Goal: Information Seeking & Learning: Learn about a topic

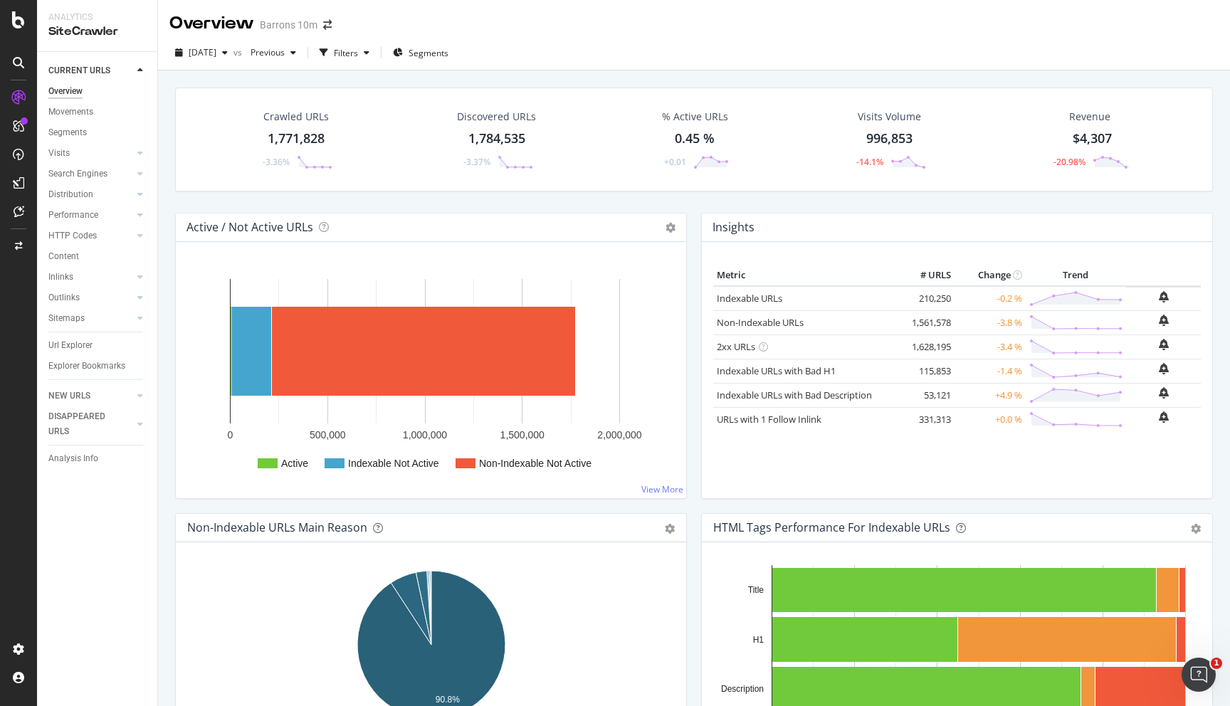
click at [288, 28] on div "Barrons 10m" at bounding box center [289, 25] width 58 height 14
click at [324, 27] on icon "arrow-right-arrow-left" at bounding box center [327, 25] width 9 height 10
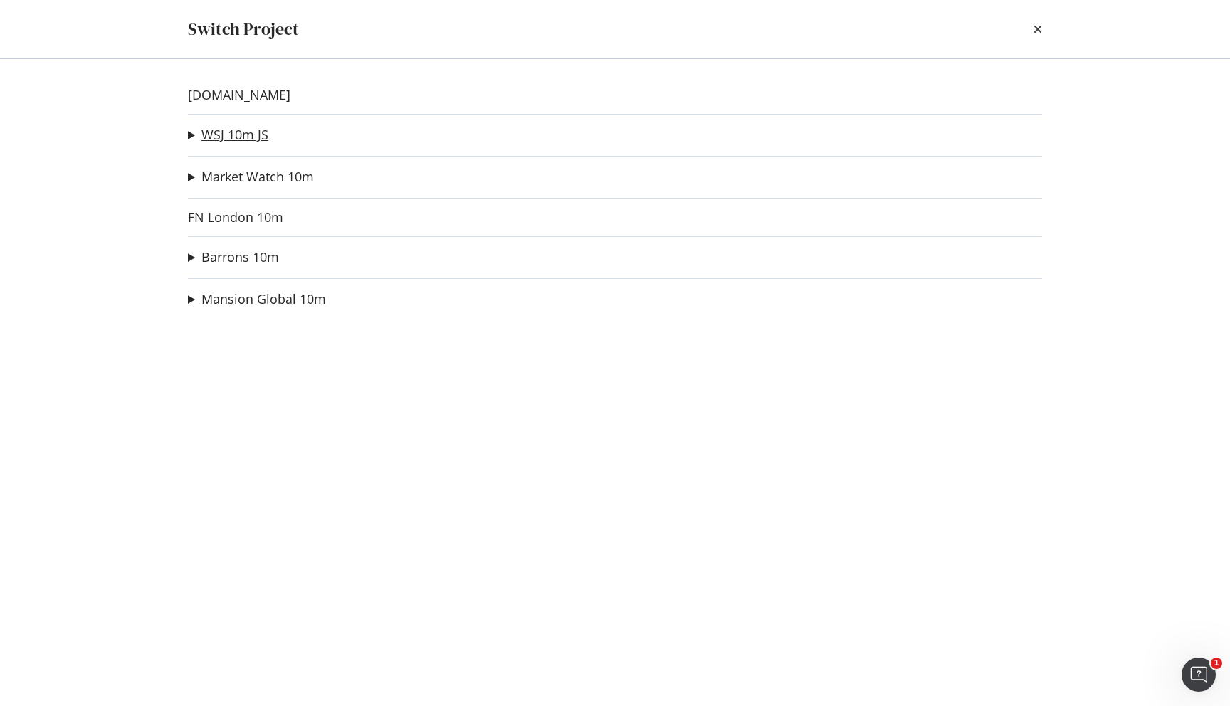
click at [238, 132] on link "WSJ 10m JS" at bounding box center [234, 134] width 67 height 15
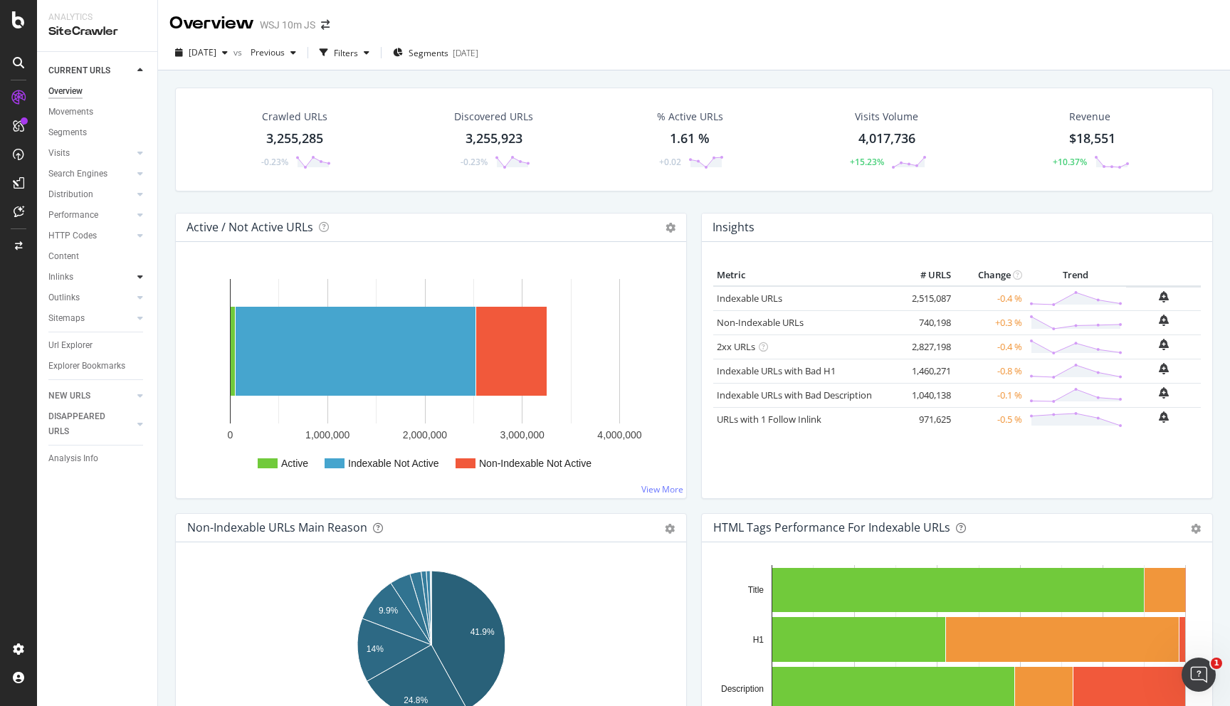
click at [139, 278] on icon at bounding box center [140, 277] width 6 height 9
click at [138, 199] on icon at bounding box center [140, 194] width 6 height 9
click at [139, 175] on icon at bounding box center [140, 173] width 6 height 9
click at [115, 273] on div "Orphans Explorer" at bounding box center [88, 277] width 66 height 15
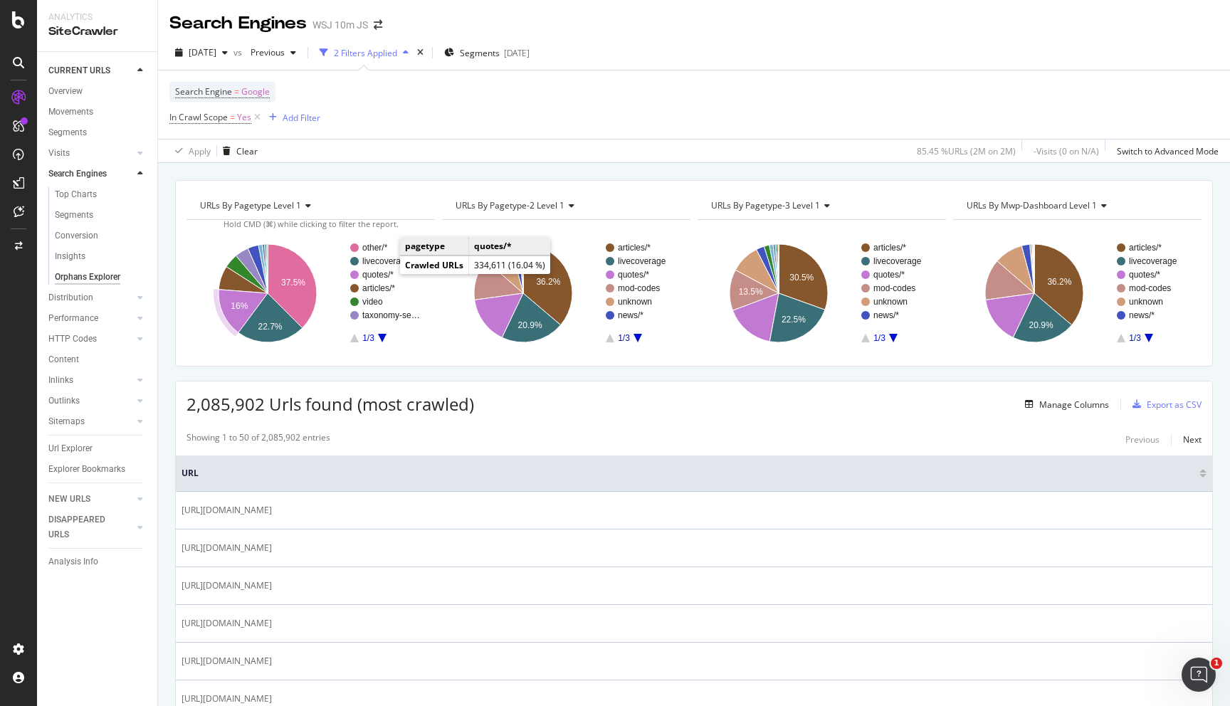
click at [387, 275] on text "quotes/*" at bounding box center [377, 275] width 31 height 10
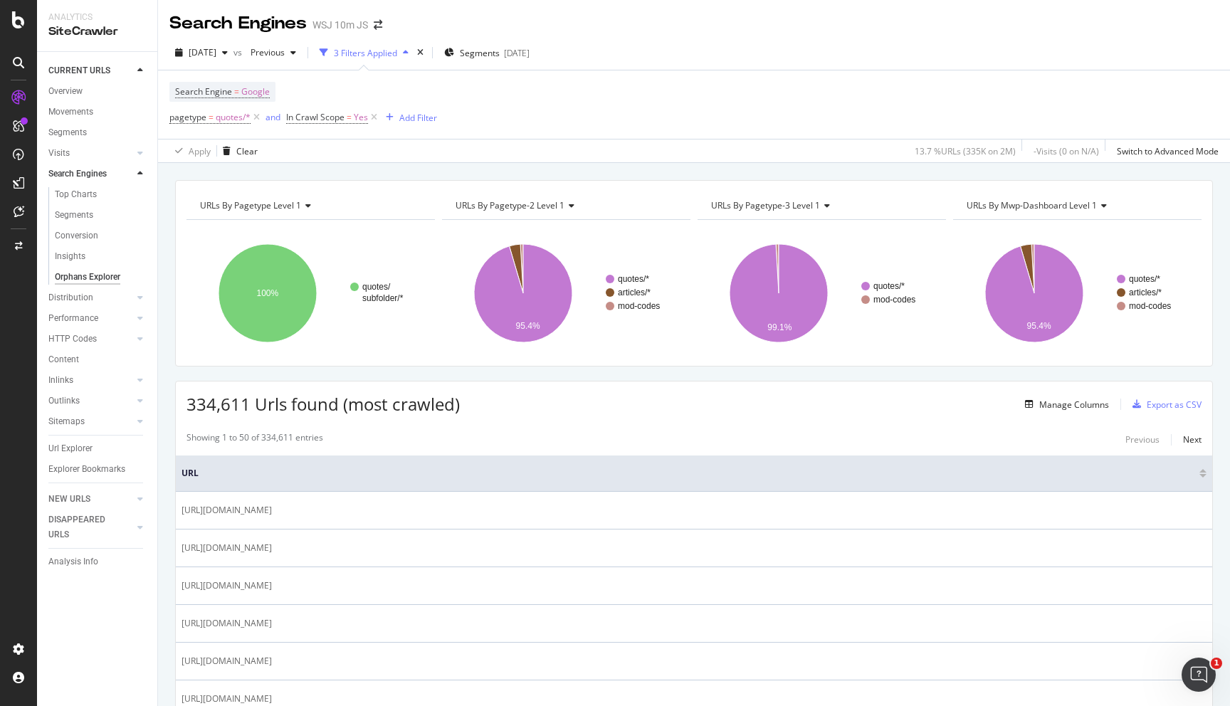
scroll to position [1, 0]
click at [421, 117] on div "Add Filter" at bounding box center [418, 117] width 38 height 12
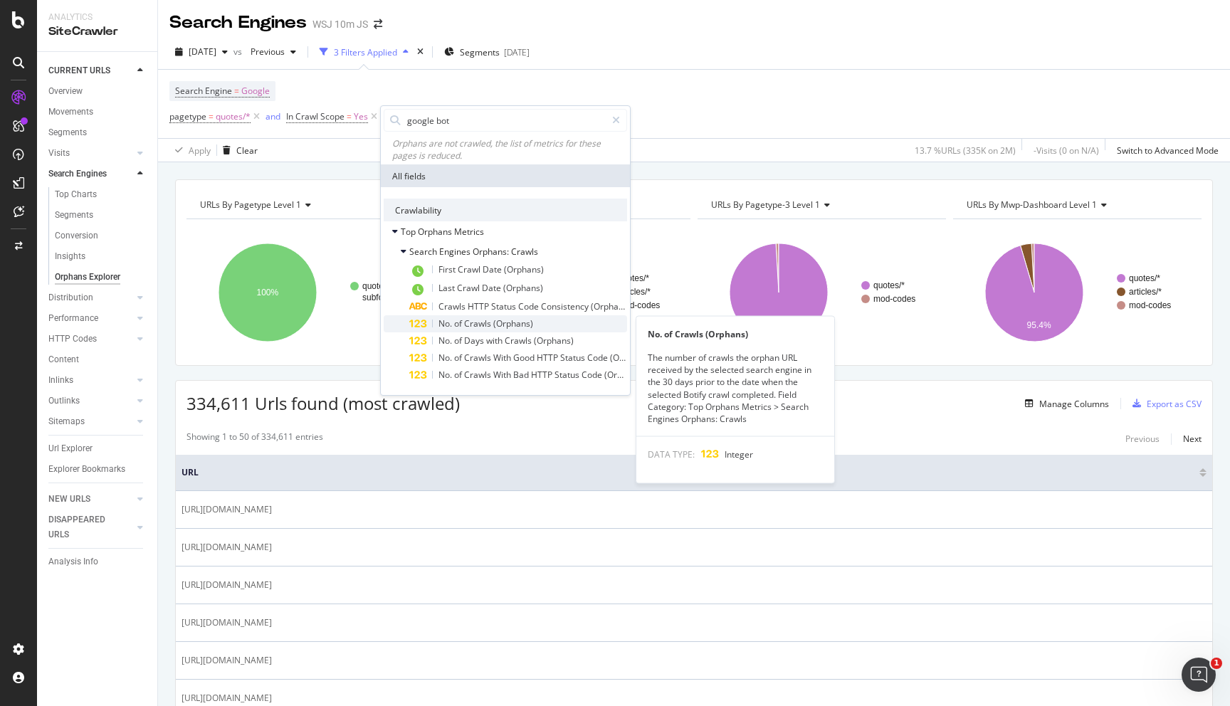
type input "google bot"
click at [500, 324] on span "(Orphans)" at bounding box center [513, 323] width 40 height 12
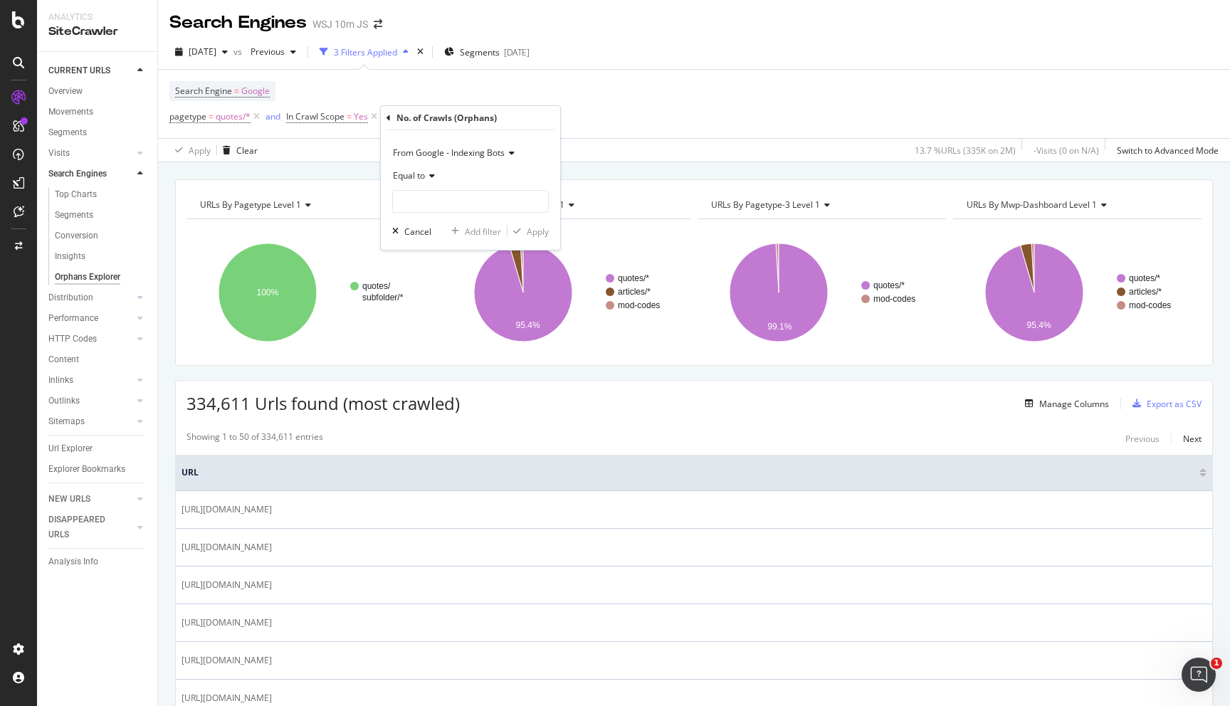
click at [589, 101] on div "Search Engine = Google pagetype = quotes/* and In Crawl Scope = Yes Add Filter" at bounding box center [693, 104] width 1049 height 68
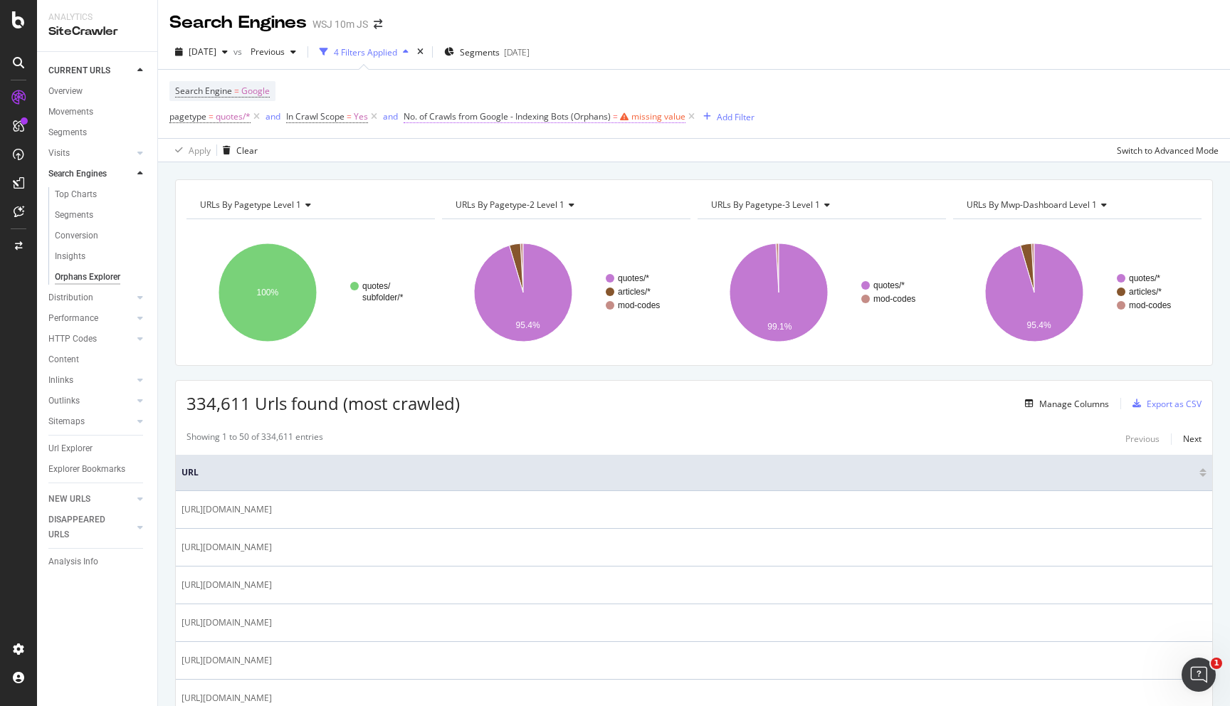
click at [640, 118] on div "missing value" at bounding box center [658, 116] width 54 height 12
click at [523, 199] on input "number" at bounding box center [494, 199] width 157 height 23
type input "0"
click at [561, 228] on div "Apply" at bounding box center [562, 229] width 22 height 12
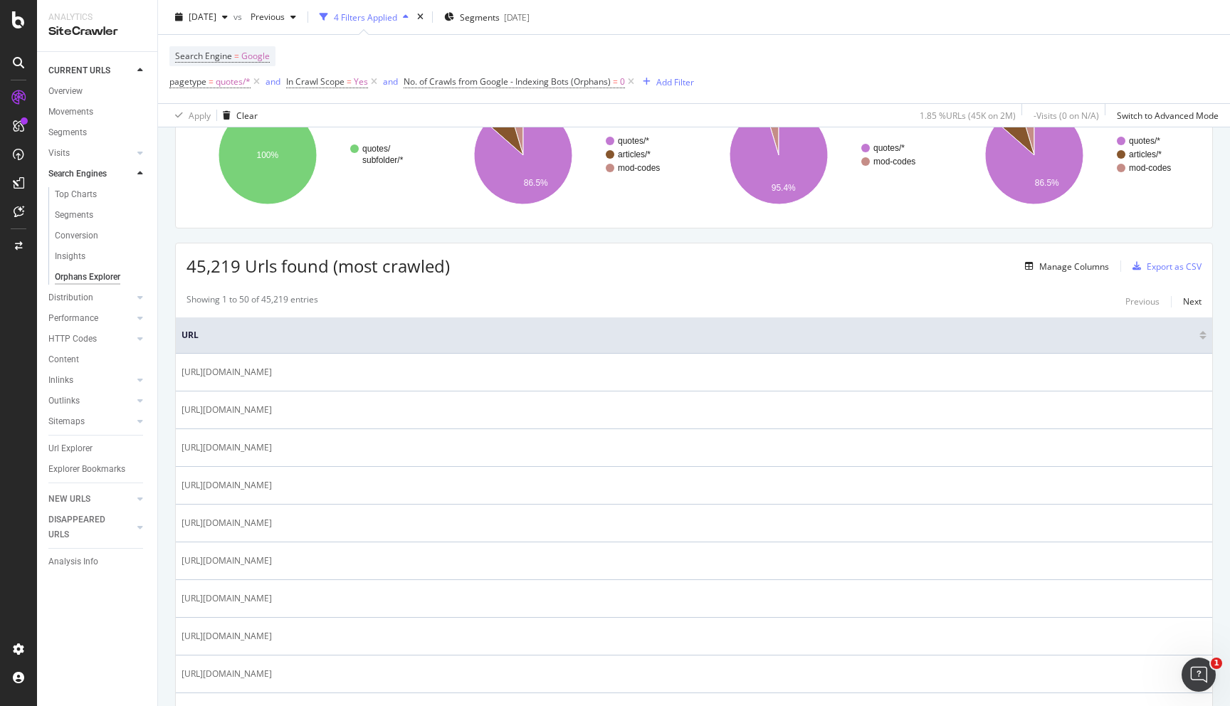
scroll to position [135, 0]
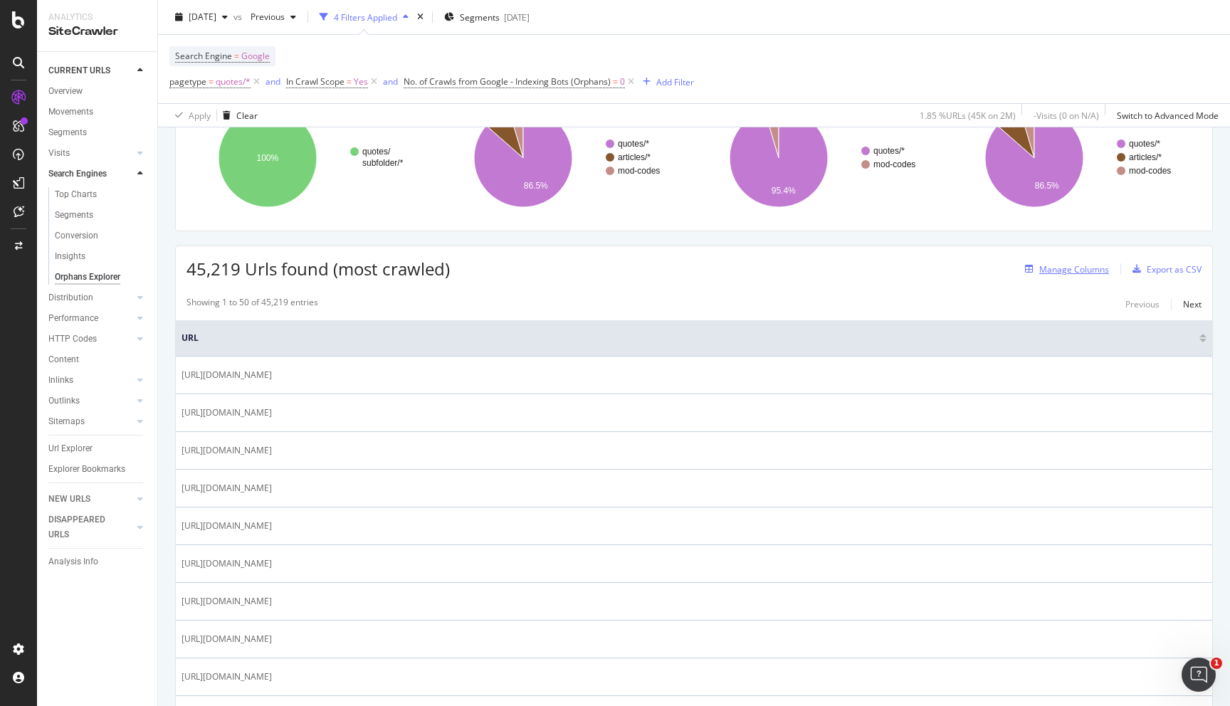
click at [1052, 269] on div "Manage Columns" at bounding box center [1074, 269] width 70 height 12
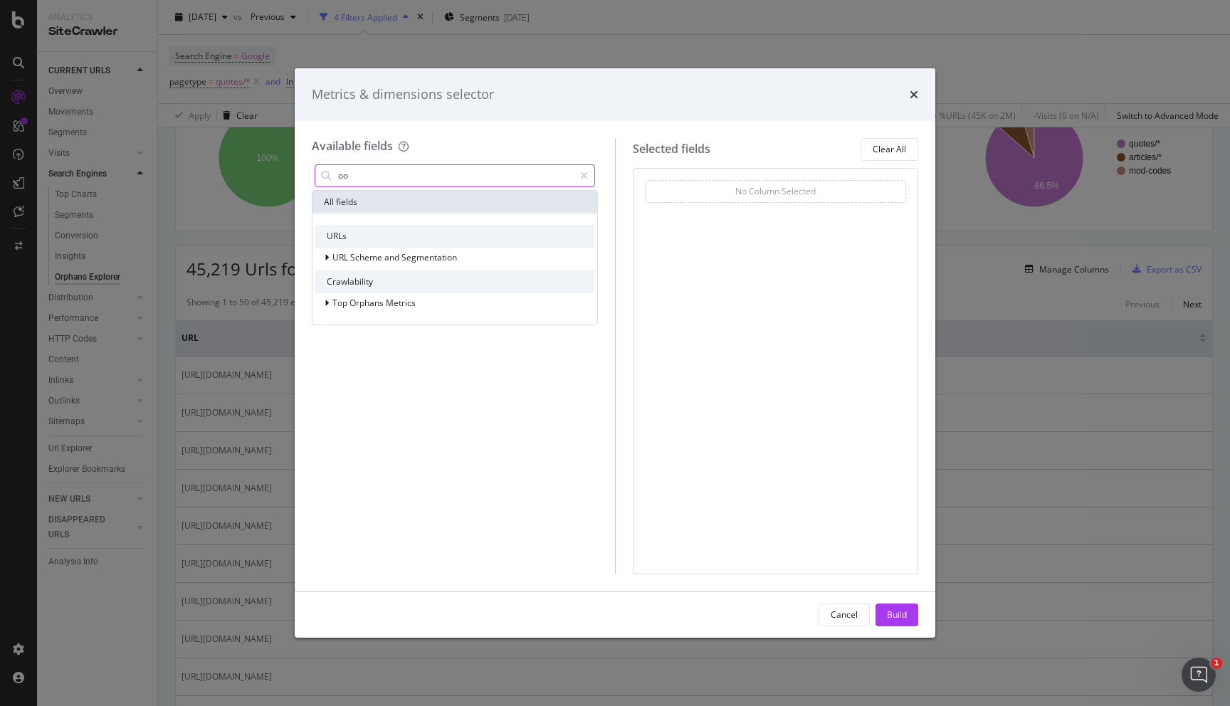
type input "o"
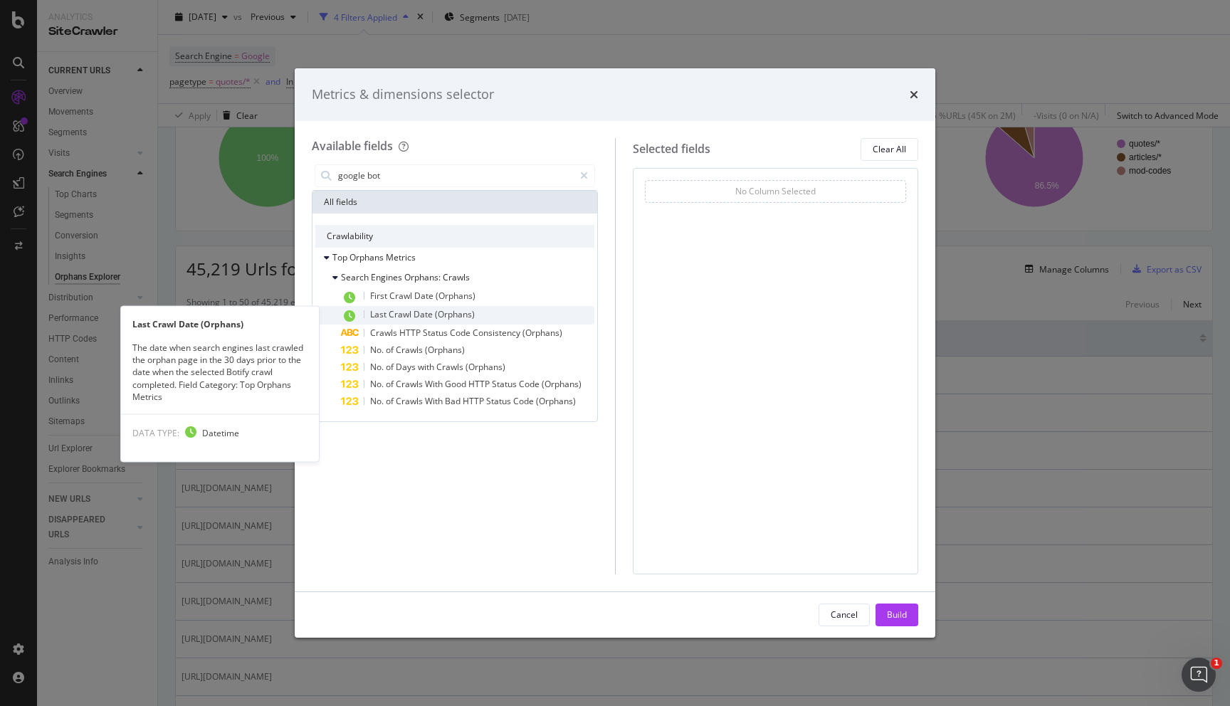
type input "google bot"
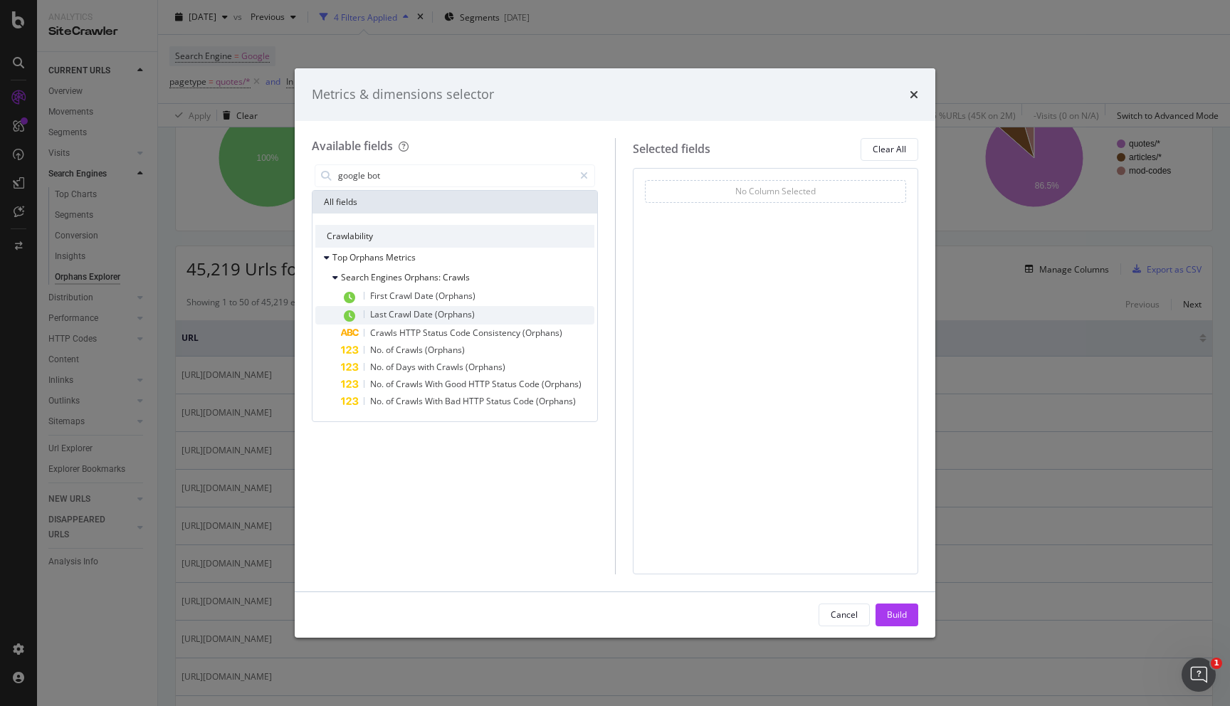
click at [488, 310] on div "Last Crawl Date (Orphans)" at bounding box center [467, 315] width 253 height 18
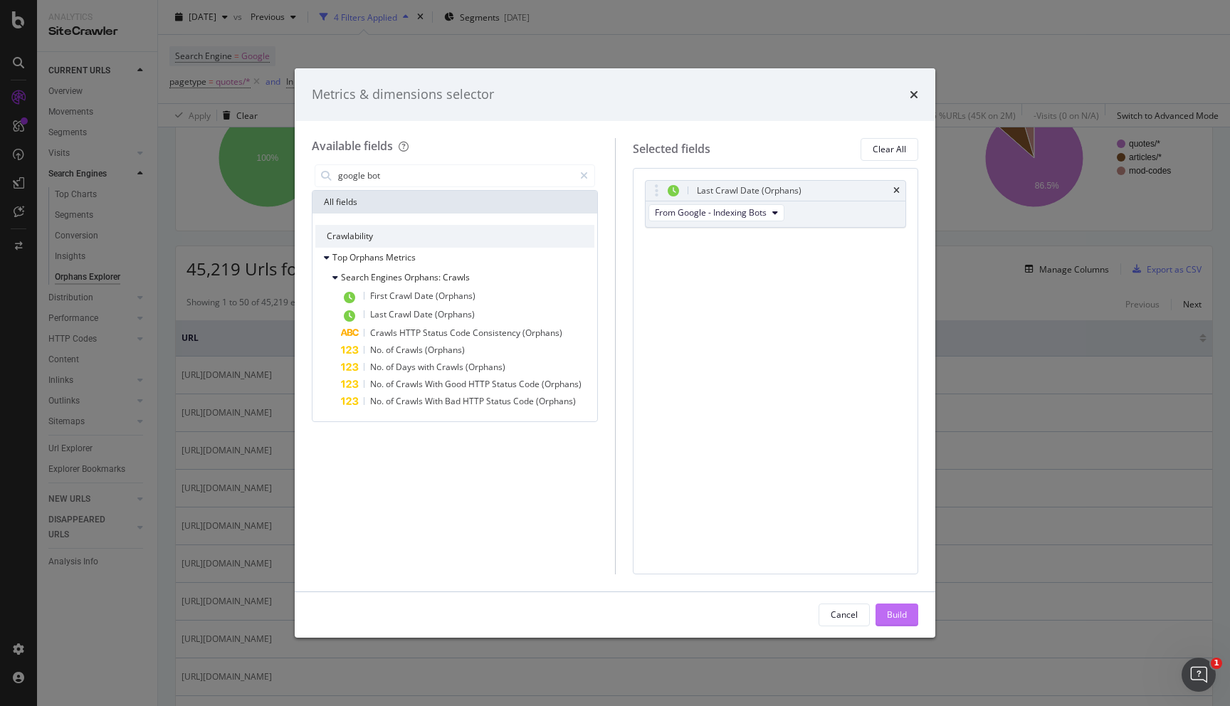
click at [907, 604] on button "Build" at bounding box center [896, 614] width 43 height 23
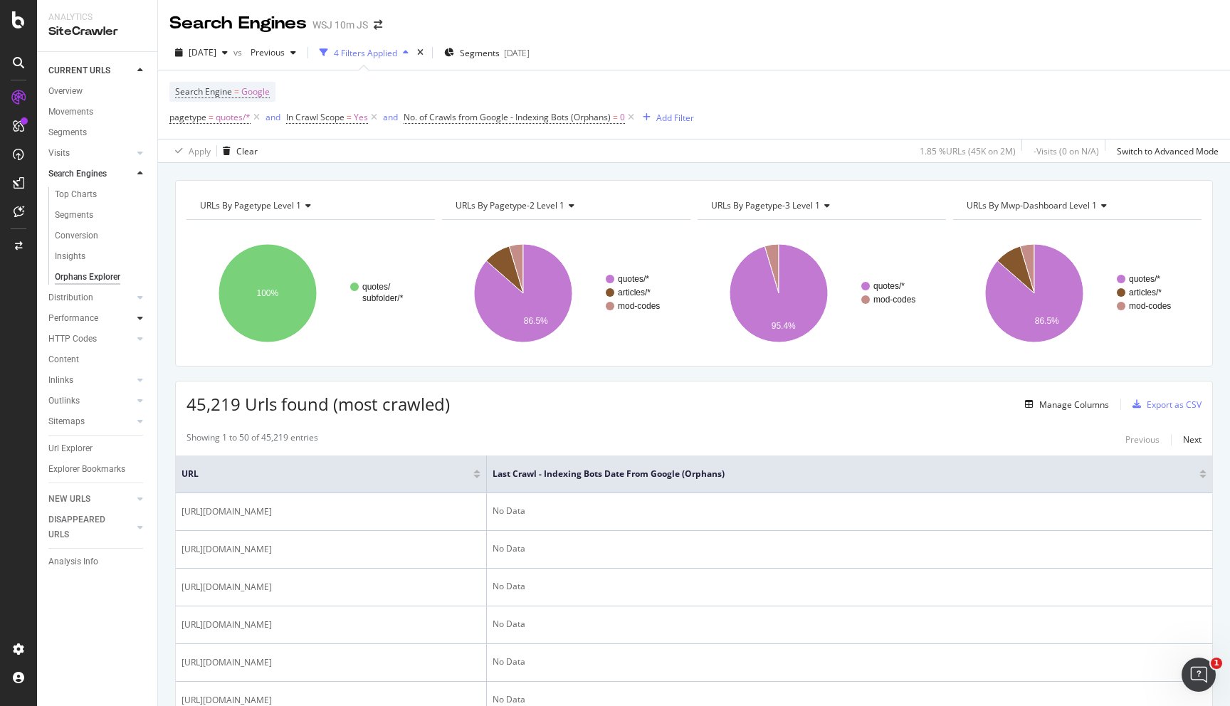
click at [142, 315] on icon at bounding box center [140, 318] width 6 height 9
click at [134, 149] on div at bounding box center [140, 153] width 14 height 14
click at [139, 215] on icon at bounding box center [140, 215] width 6 height 9
click at [93, 280] on div "Orphans Explorer" at bounding box center [87, 277] width 65 height 15
click at [85, 85] on link "Overview" at bounding box center [97, 91] width 99 height 15
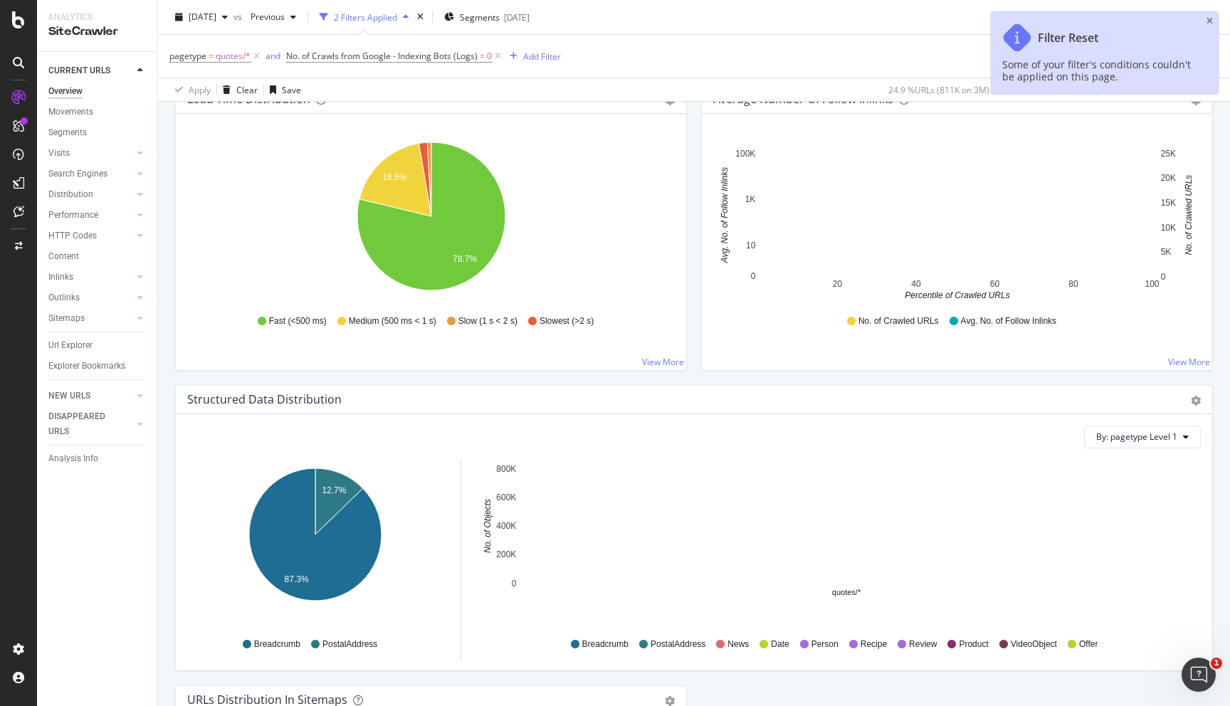
scroll to position [1425, 0]
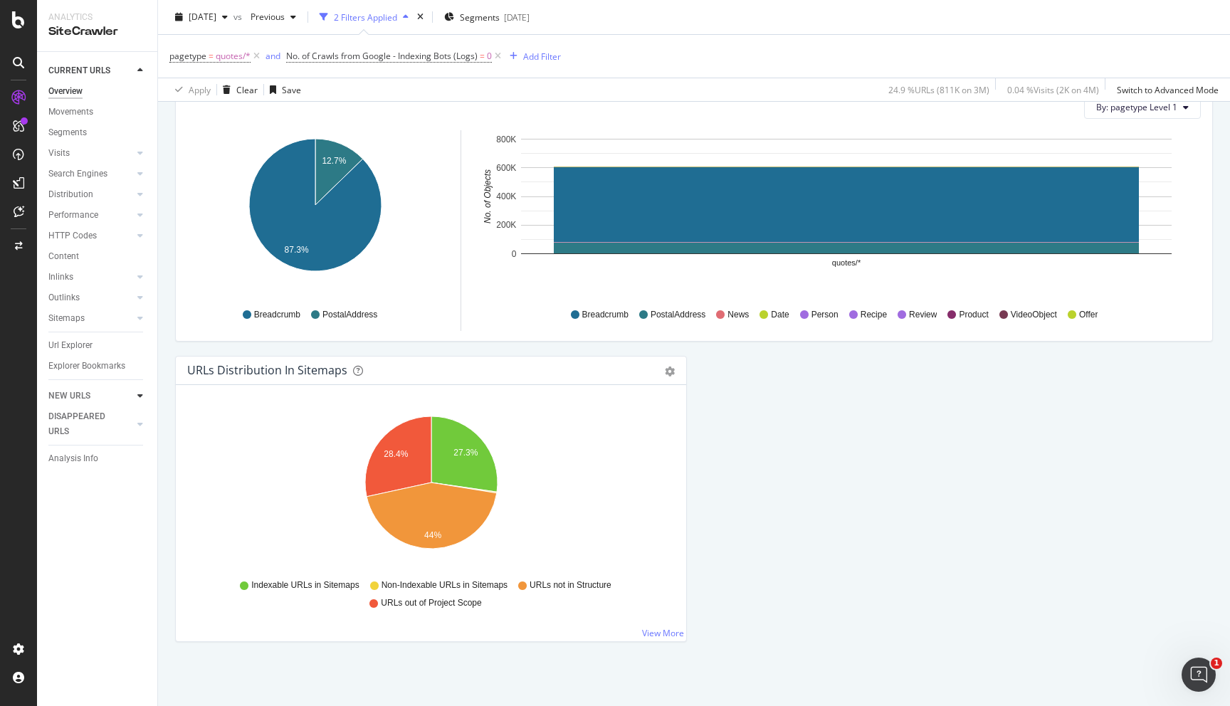
click at [141, 393] on icon at bounding box center [140, 395] width 6 height 9
click at [80, 349] on div "Url Explorer" at bounding box center [70, 345] width 44 height 15
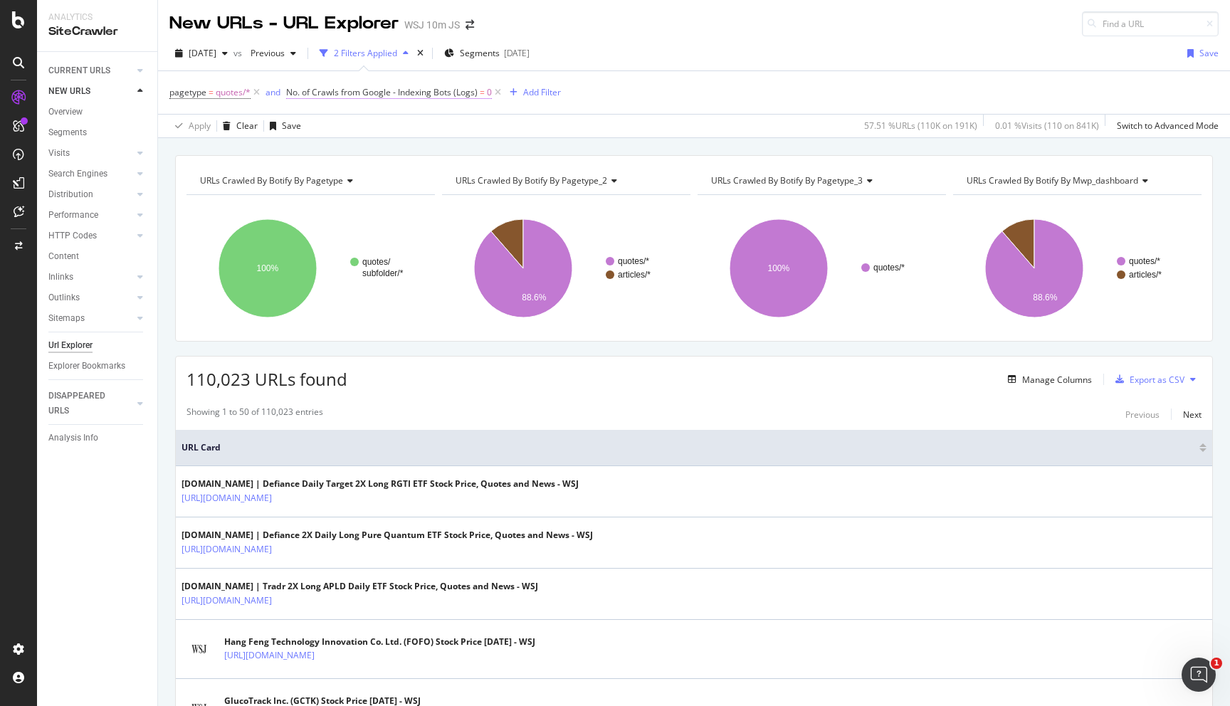
click at [402, 92] on span "No. of Crawls from Google - Indexing Bots (Logs)" at bounding box center [381, 92] width 191 height 12
click at [525, 111] on div "pagetype = quotes/* and No. of Crawls from Google - Indexing Bots (Logs) = 0 Ad…" at bounding box center [693, 92] width 1049 height 43
click at [1076, 376] on div "Manage Columns" at bounding box center [1057, 380] width 70 height 12
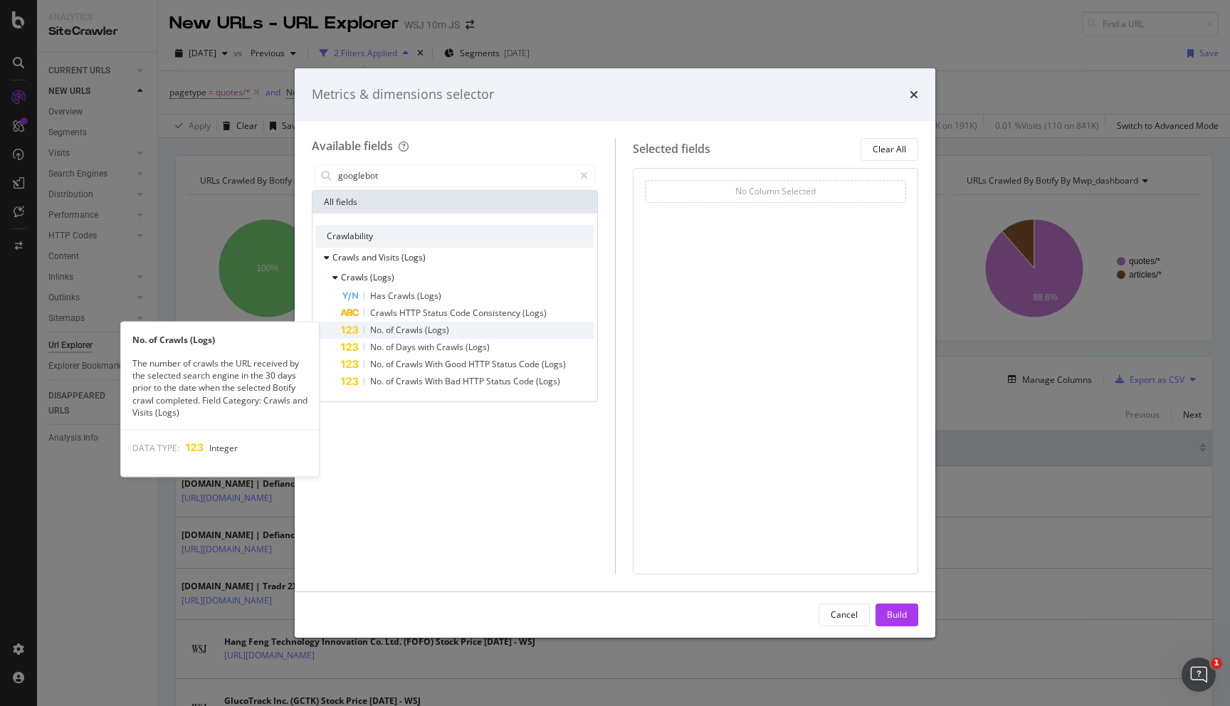
type input "googlebot"
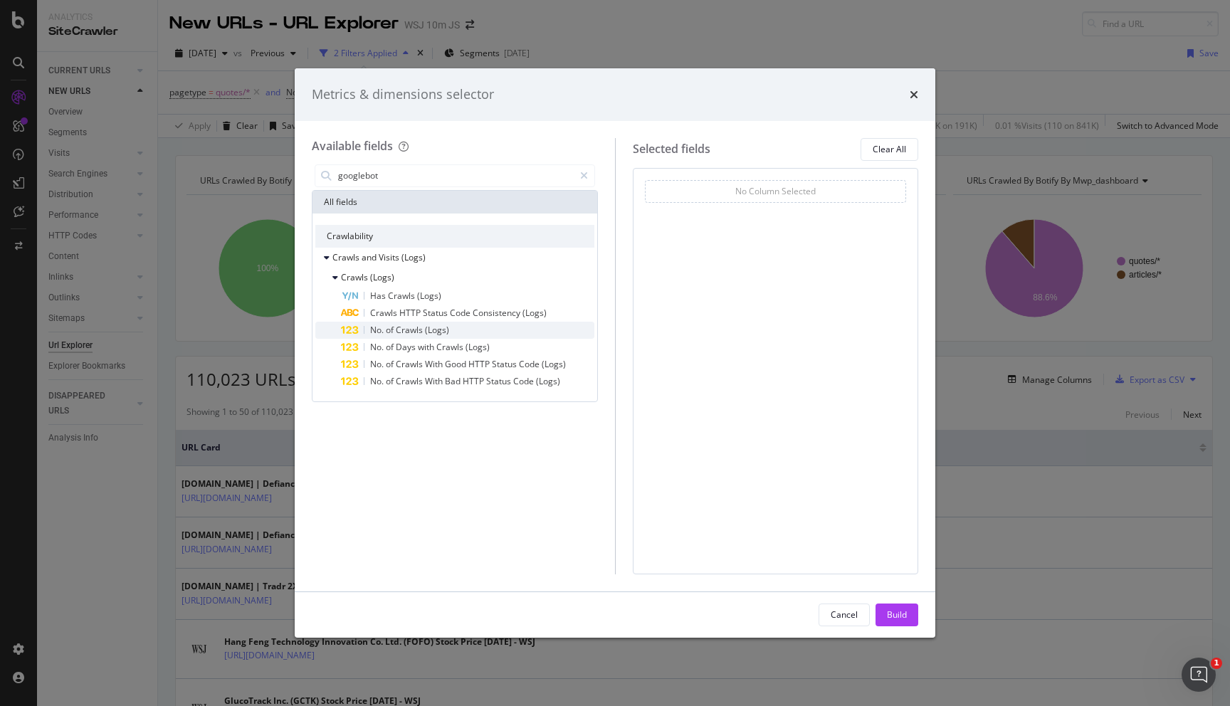
click at [482, 334] on div "No. of Crawls (Logs)" at bounding box center [467, 330] width 253 height 17
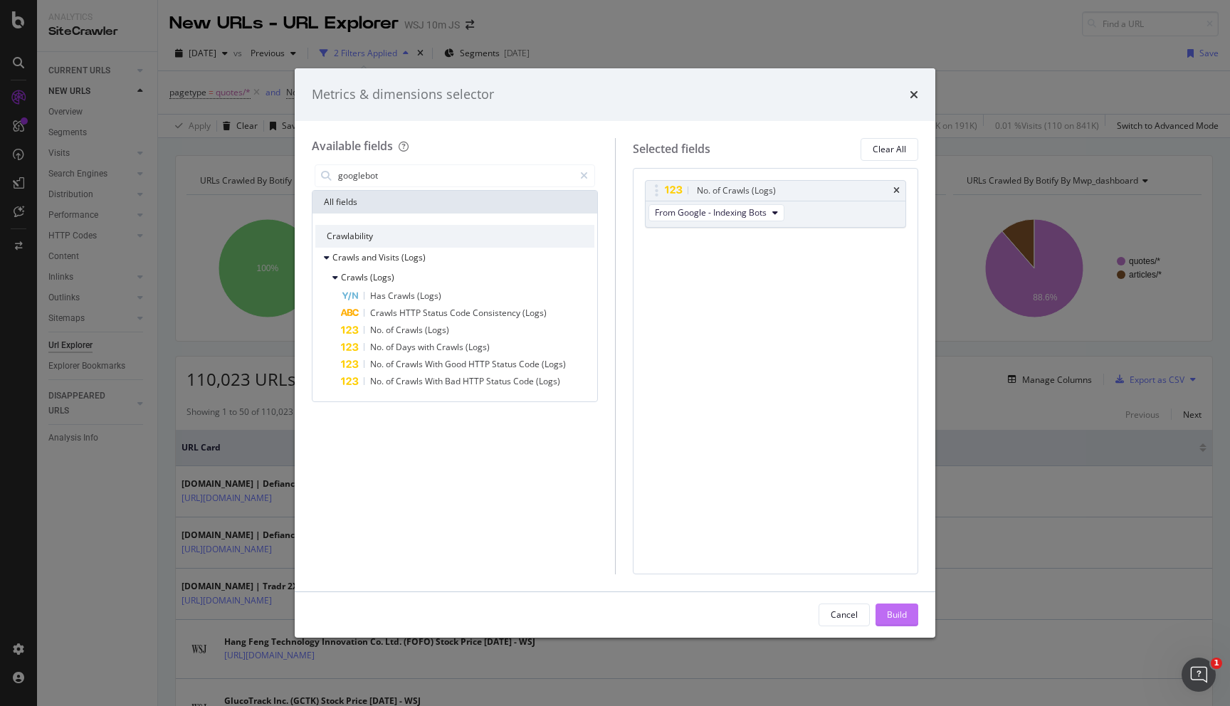
click at [908, 618] on button "Build" at bounding box center [896, 614] width 43 height 23
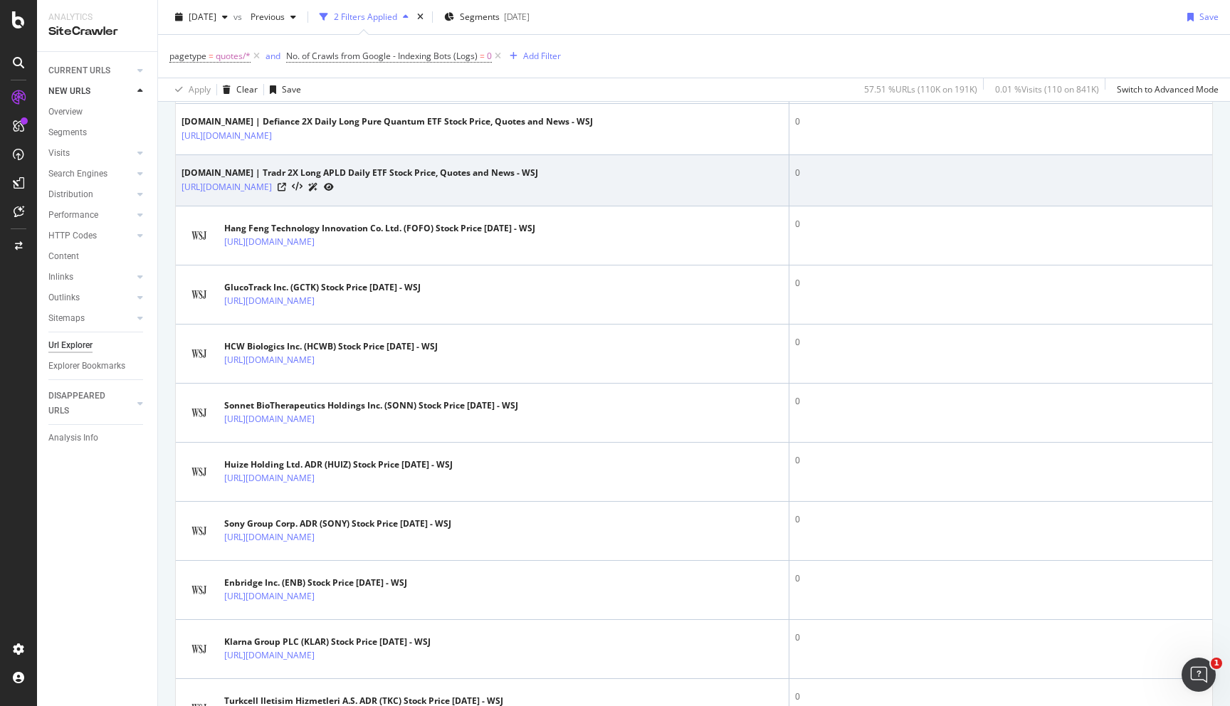
scroll to position [436, 0]
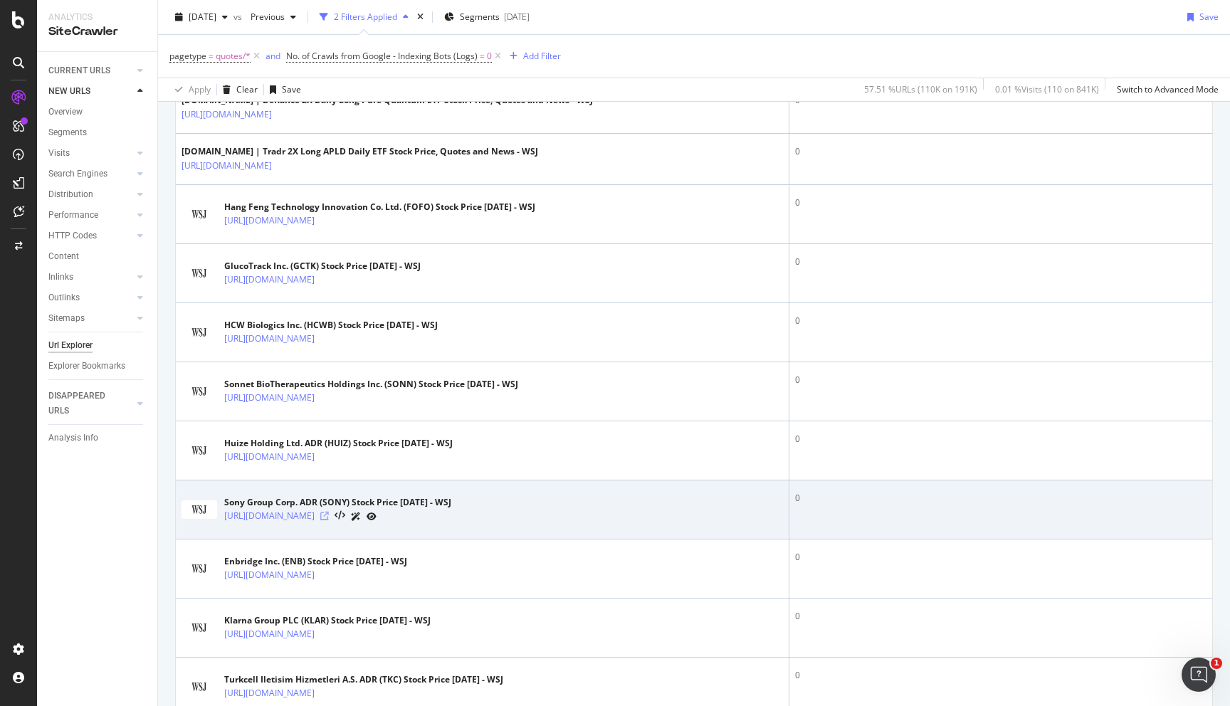
click at [329, 516] on icon at bounding box center [324, 516] width 9 height 9
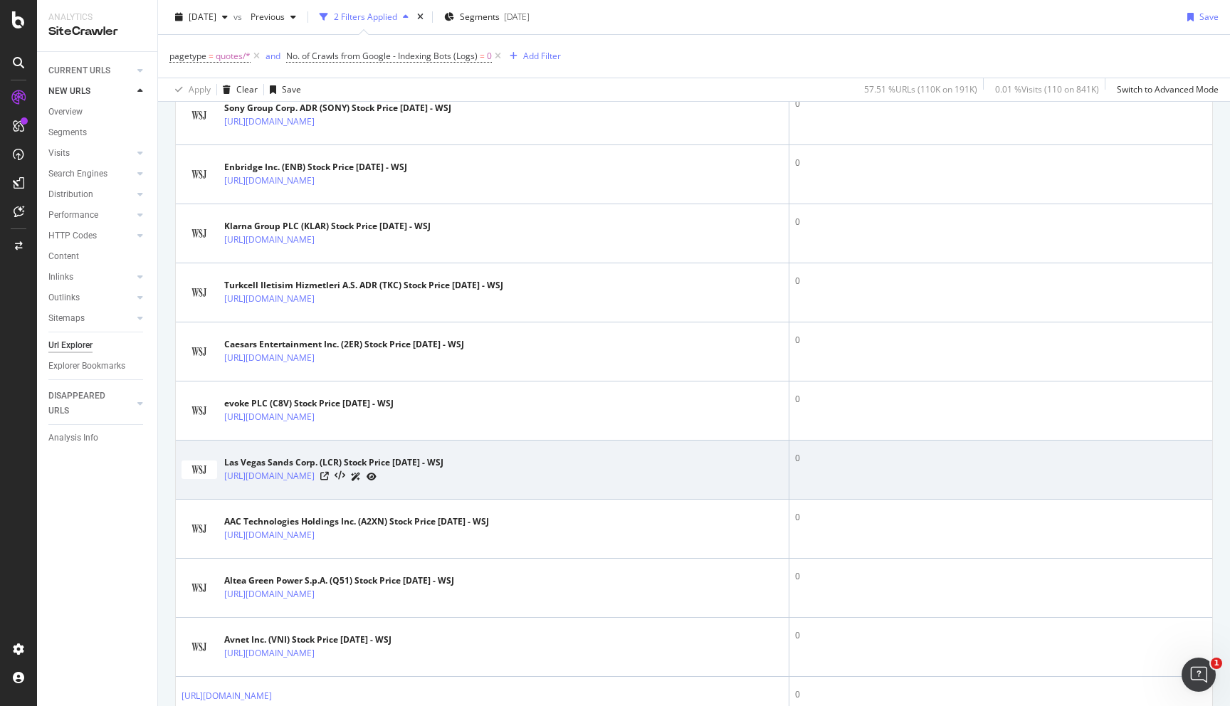
scroll to position [857, 0]
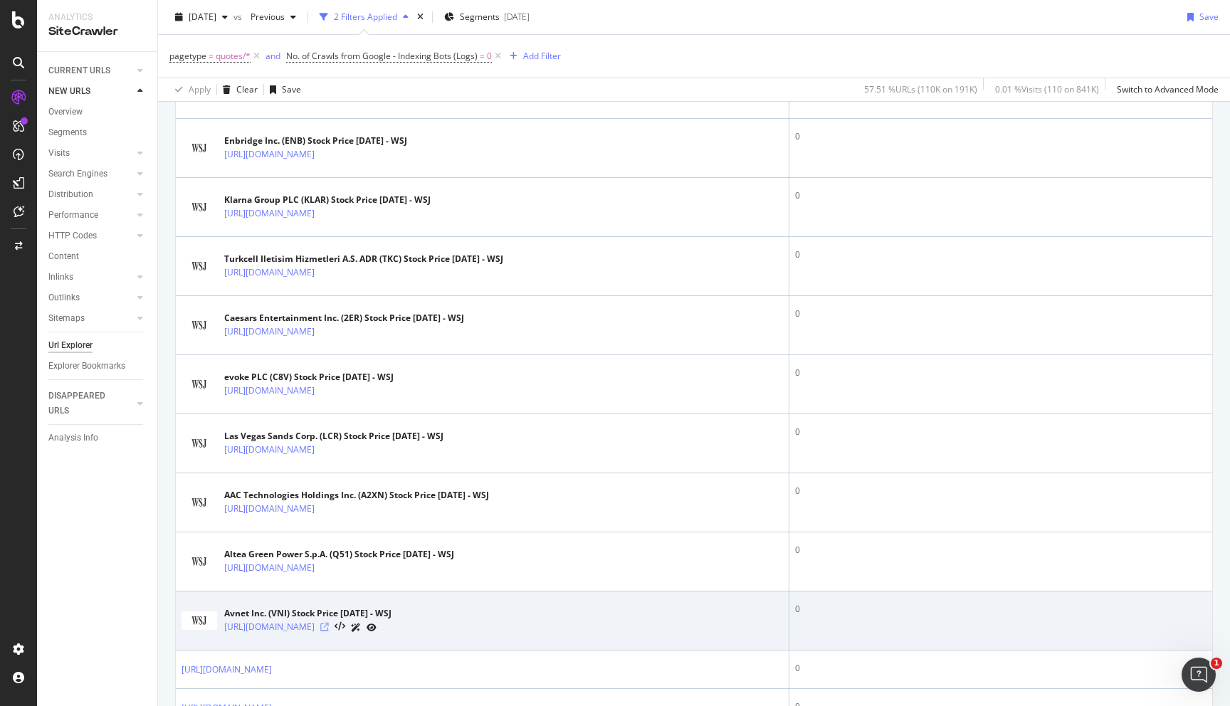
click at [329, 631] on icon at bounding box center [324, 627] width 9 height 9
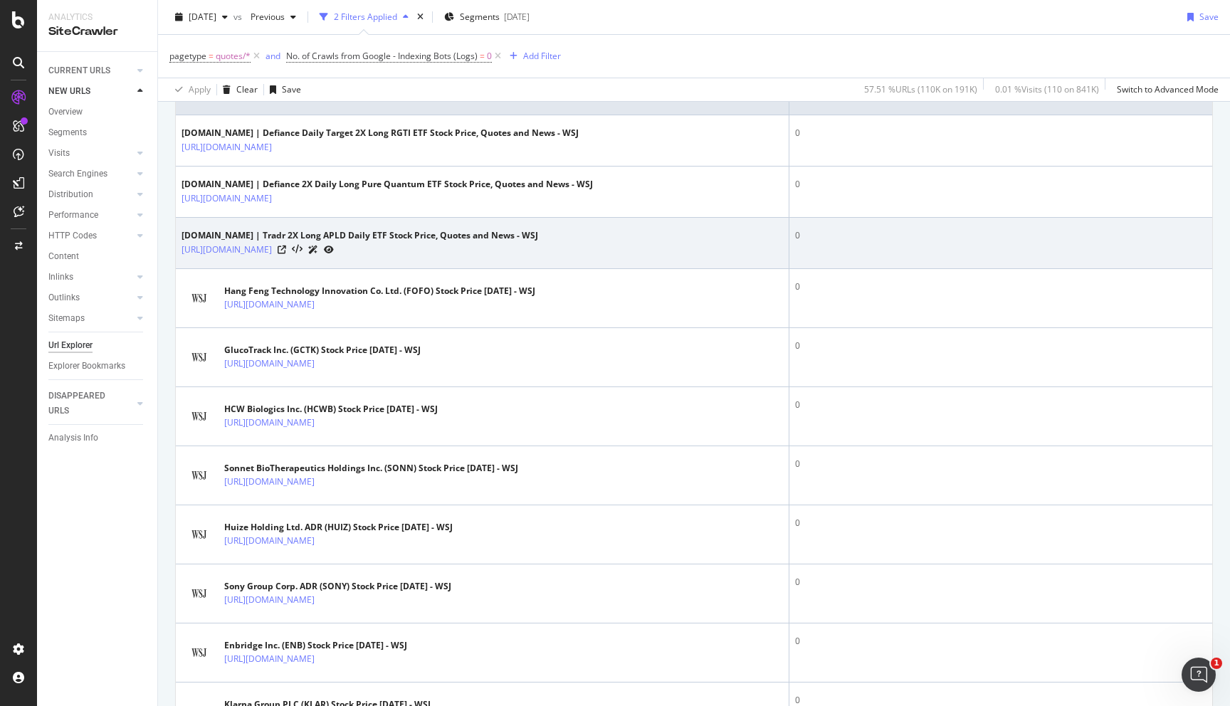
scroll to position [0, 0]
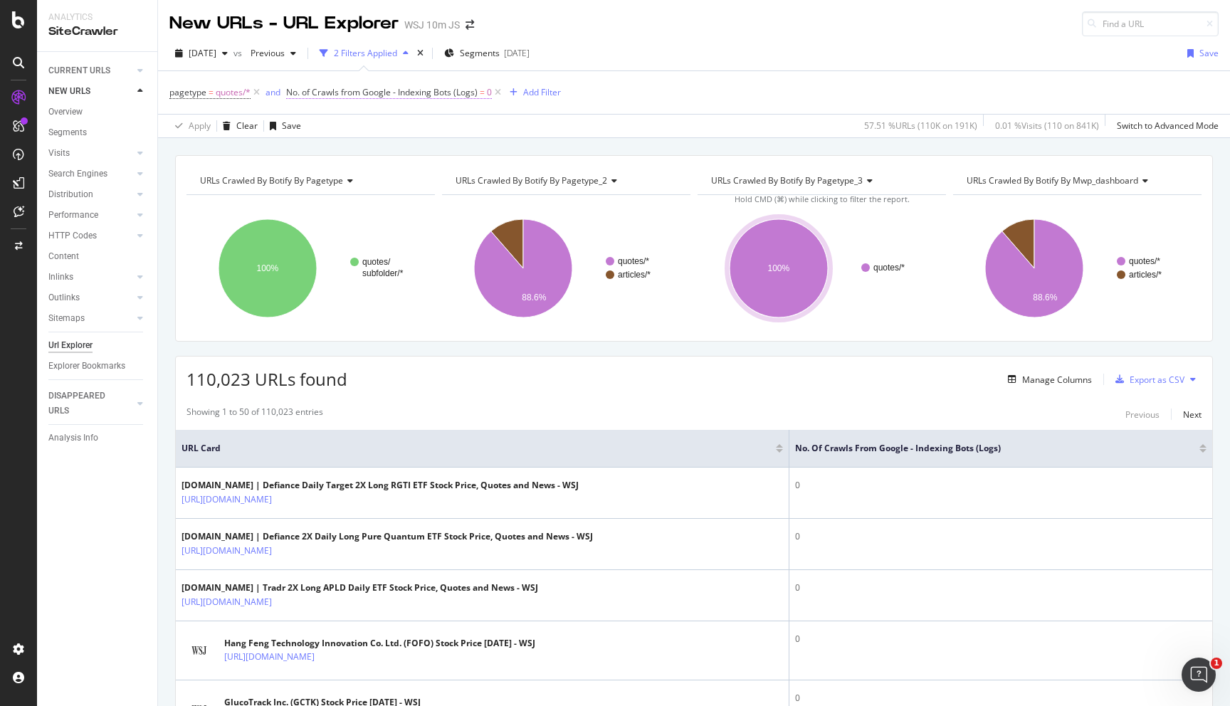
click at [470, 94] on span "No. of Crawls from Google - Indexing Bots (Logs)" at bounding box center [381, 92] width 191 height 12
click at [527, 125] on div "Apply Clear Save 57.51 % URLs ( 110K on 191K ) 0.01 % Visits ( 110 on 841K ) Sw…" at bounding box center [694, 125] width 1072 height 23
click at [499, 94] on icon at bounding box center [498, 92] width 12 height 14
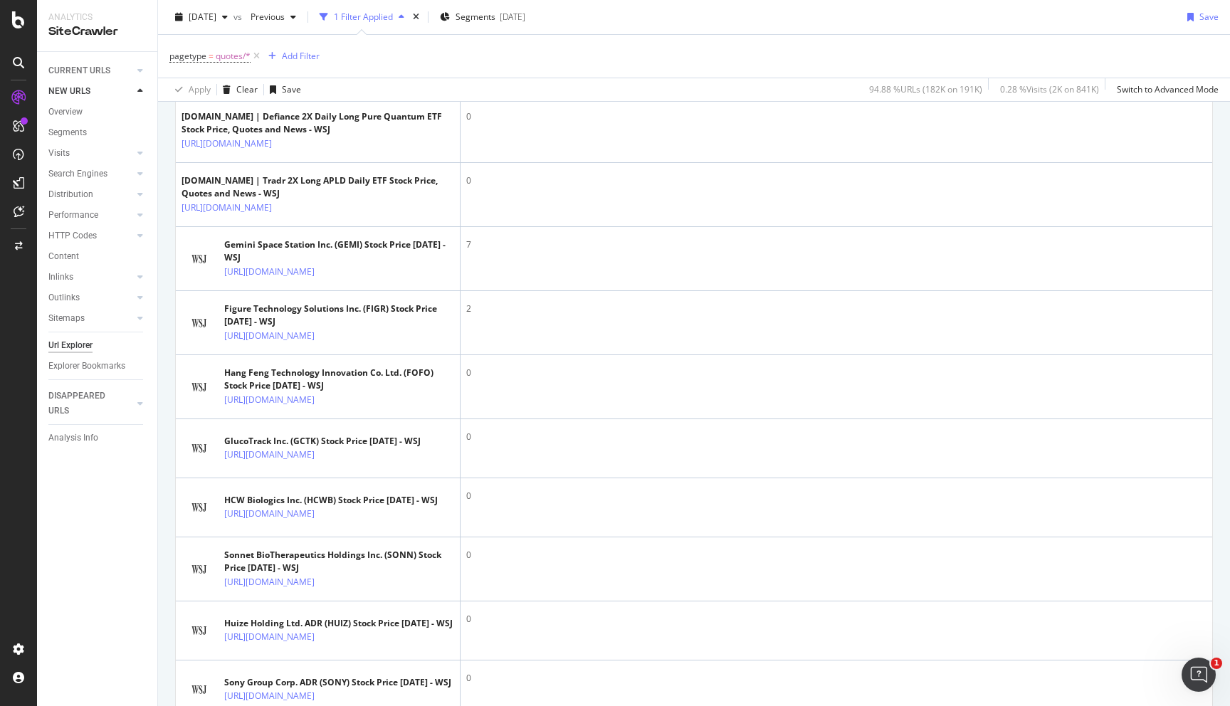
scroll to position [226, 0]
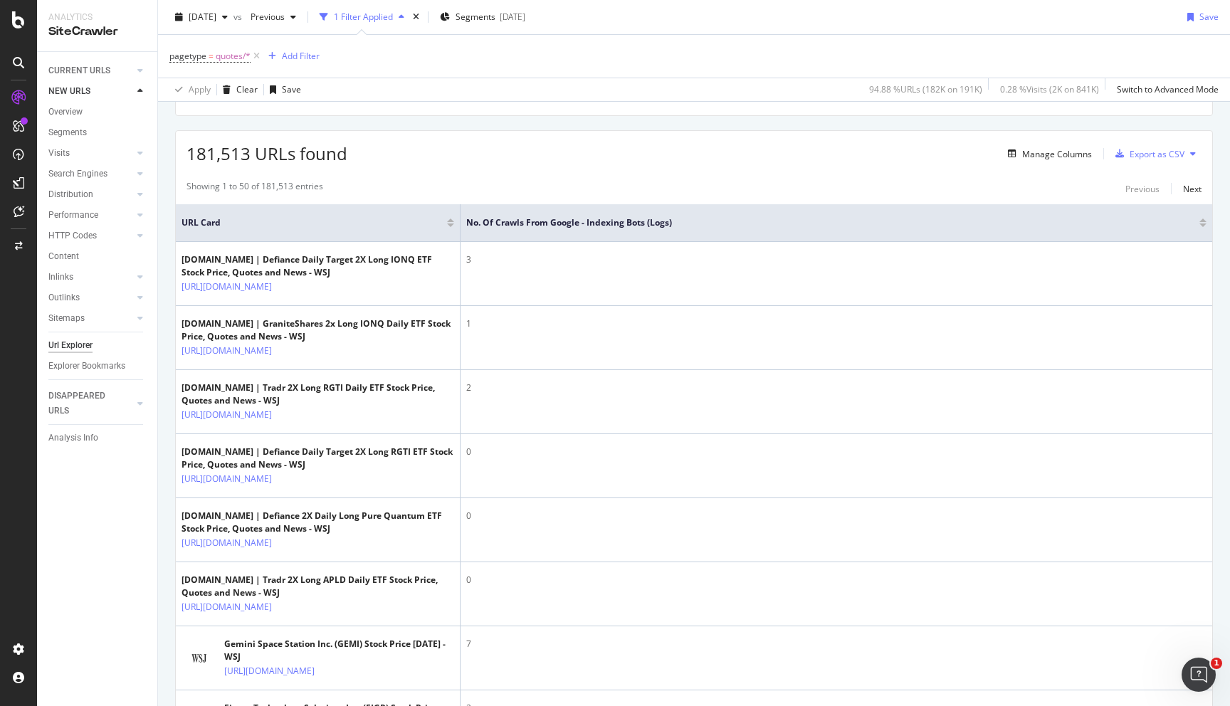
click at [1202, 226] on div at bounding box center [1202, 225] width 7 height 4
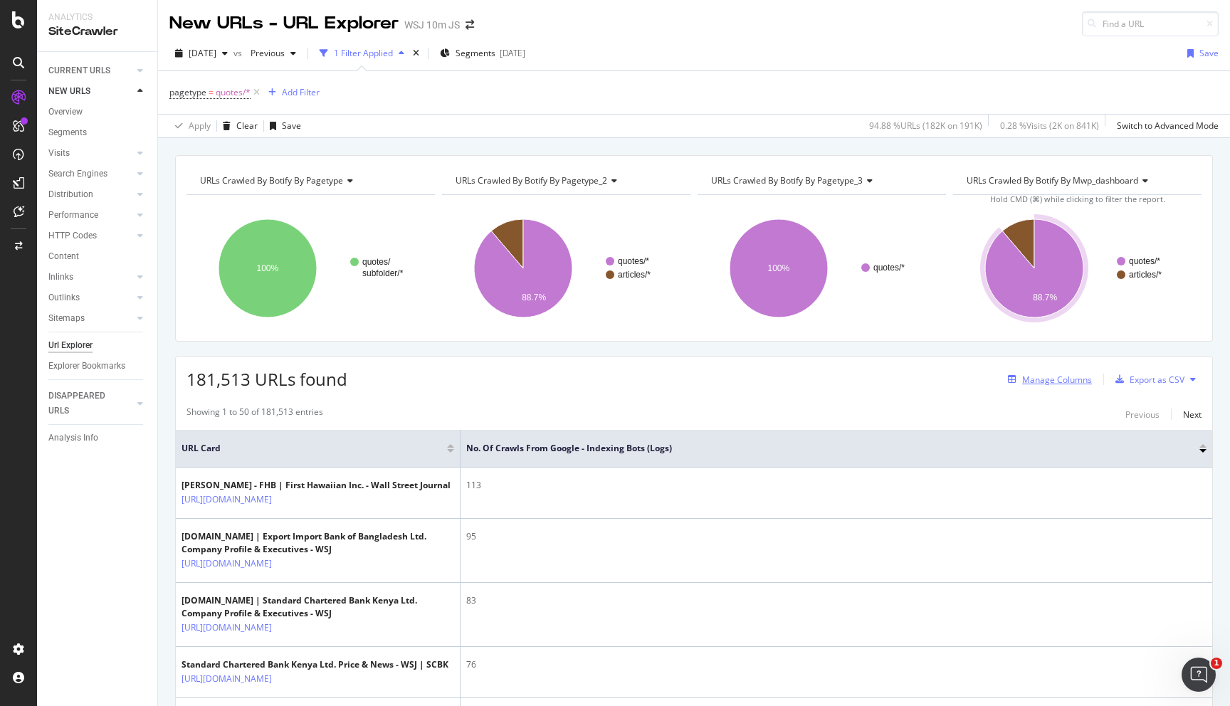
click at [1053, 372] on div "Manage Columns" at bounding box center [1047, 379] width 90 height 16
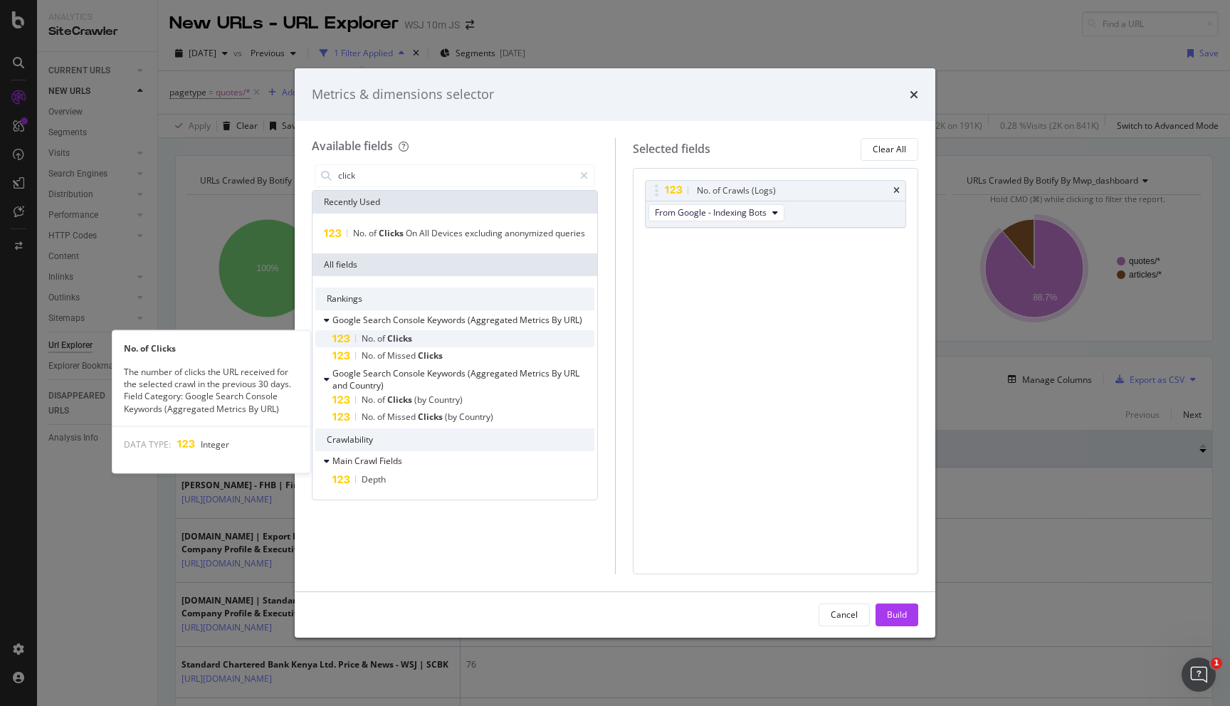
type input "click"
click at [430, 340] on div "No. of Clicks" at bounding box center [463, 338] width 262 height 17
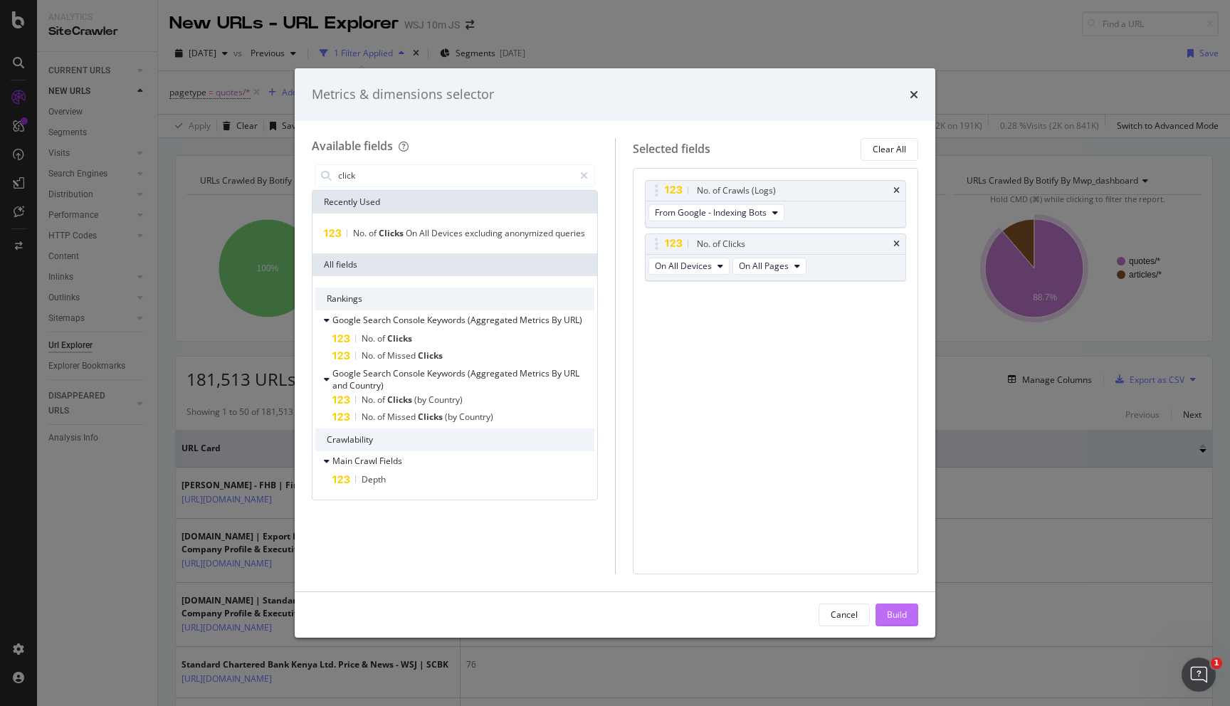
click at [909, 611] on button "Build" at bounding box center [896, 614] width 43 height 23
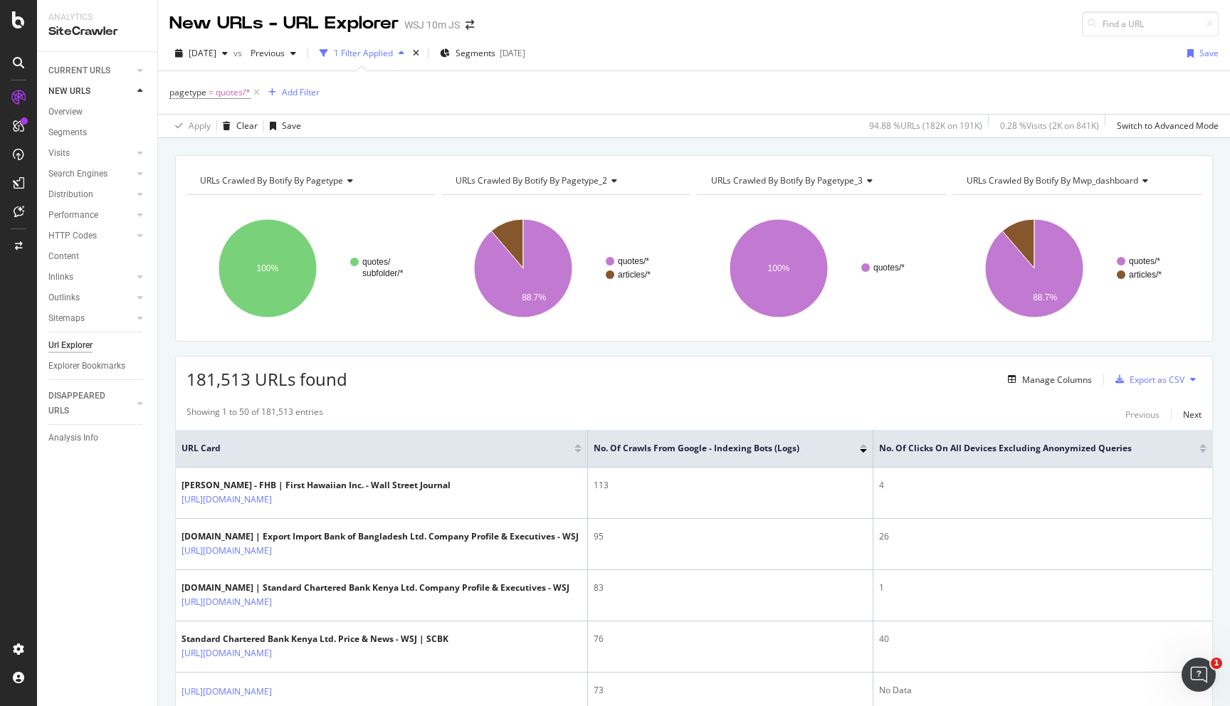
click at [1202, 453] on div "No. of Clicks On All Devices excluding anonymized queries" at bounding box center [1042, 448] width 327 height 14
click at [1203, 449] on div at bounding box center [1202, 451] width 7 height 4
